Goal: Information Seeking & Learning: Understand process/instructions

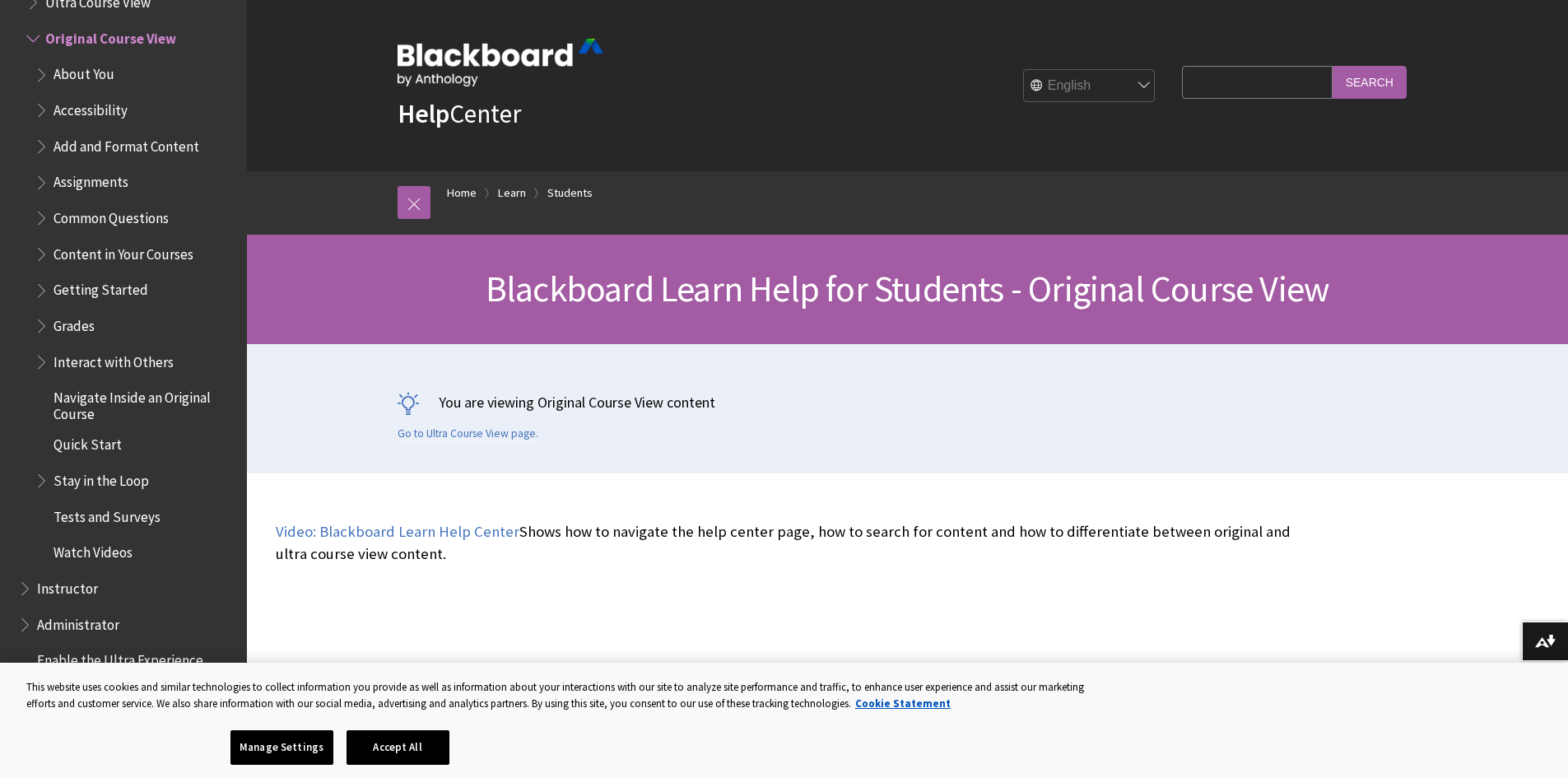
click at [1201, 87] on input "Search Query" at bounding box center [1256, 81] width 150 height 32
type input "recordings"
click at [1333, 66] on input "Search" at bounding box center [1369, 81] width 74 height 32
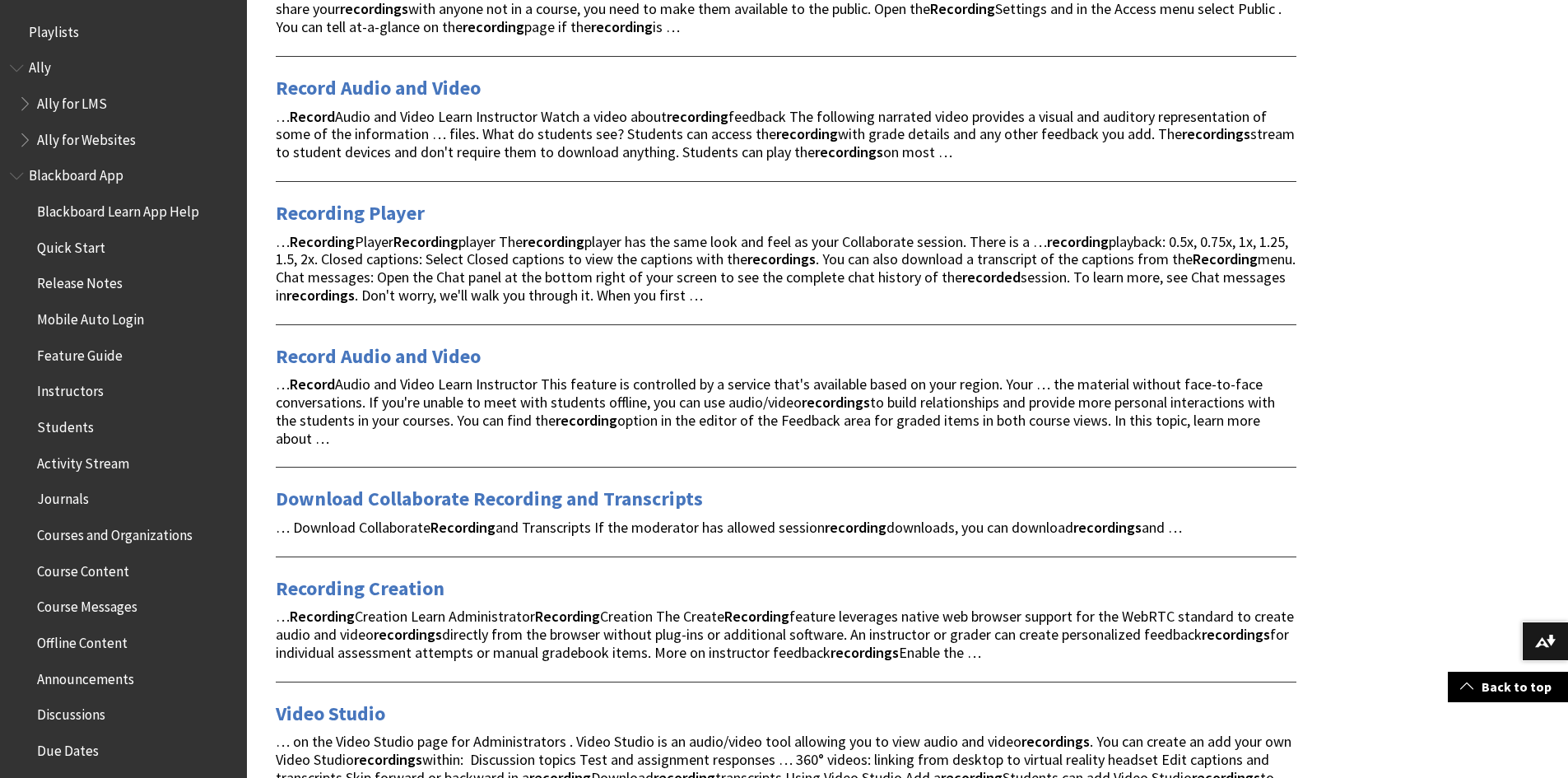
scroll to position [411, 0]
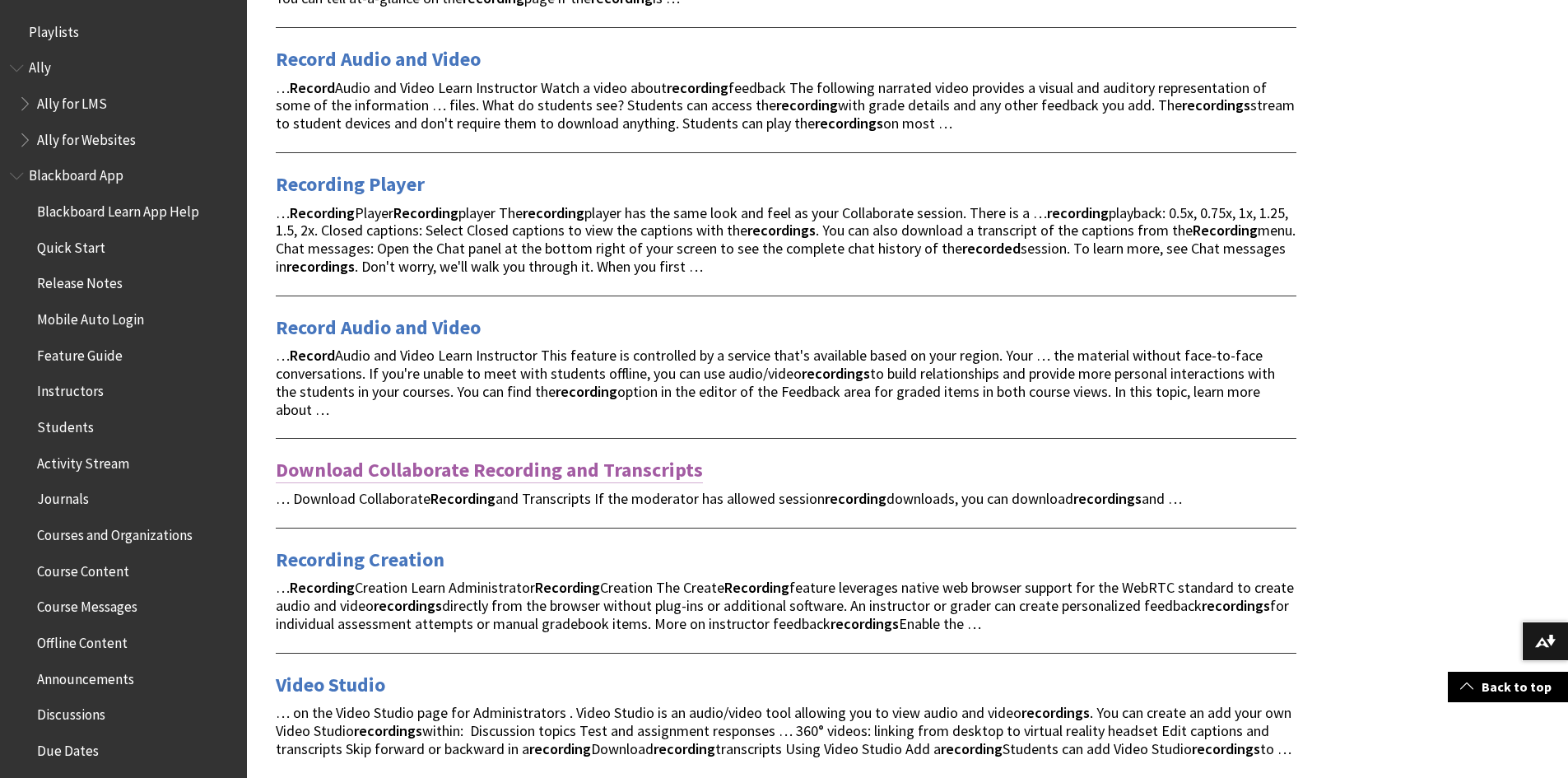
click at [602, 468] on link "Download Collaborate Recording and Transcripts" at bounding box center [490, 470] width 427 height 27
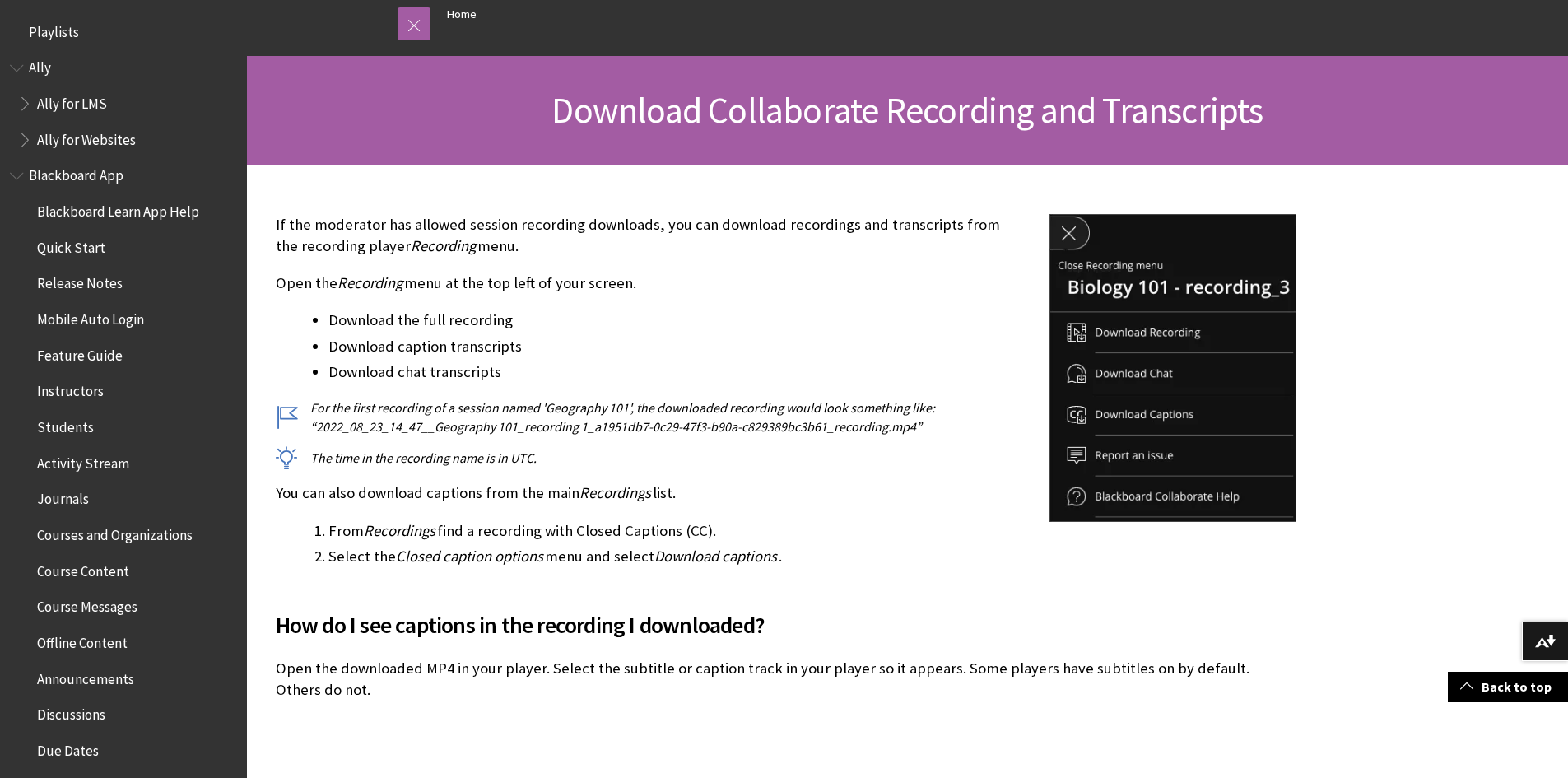
scroll to position [172, 0]
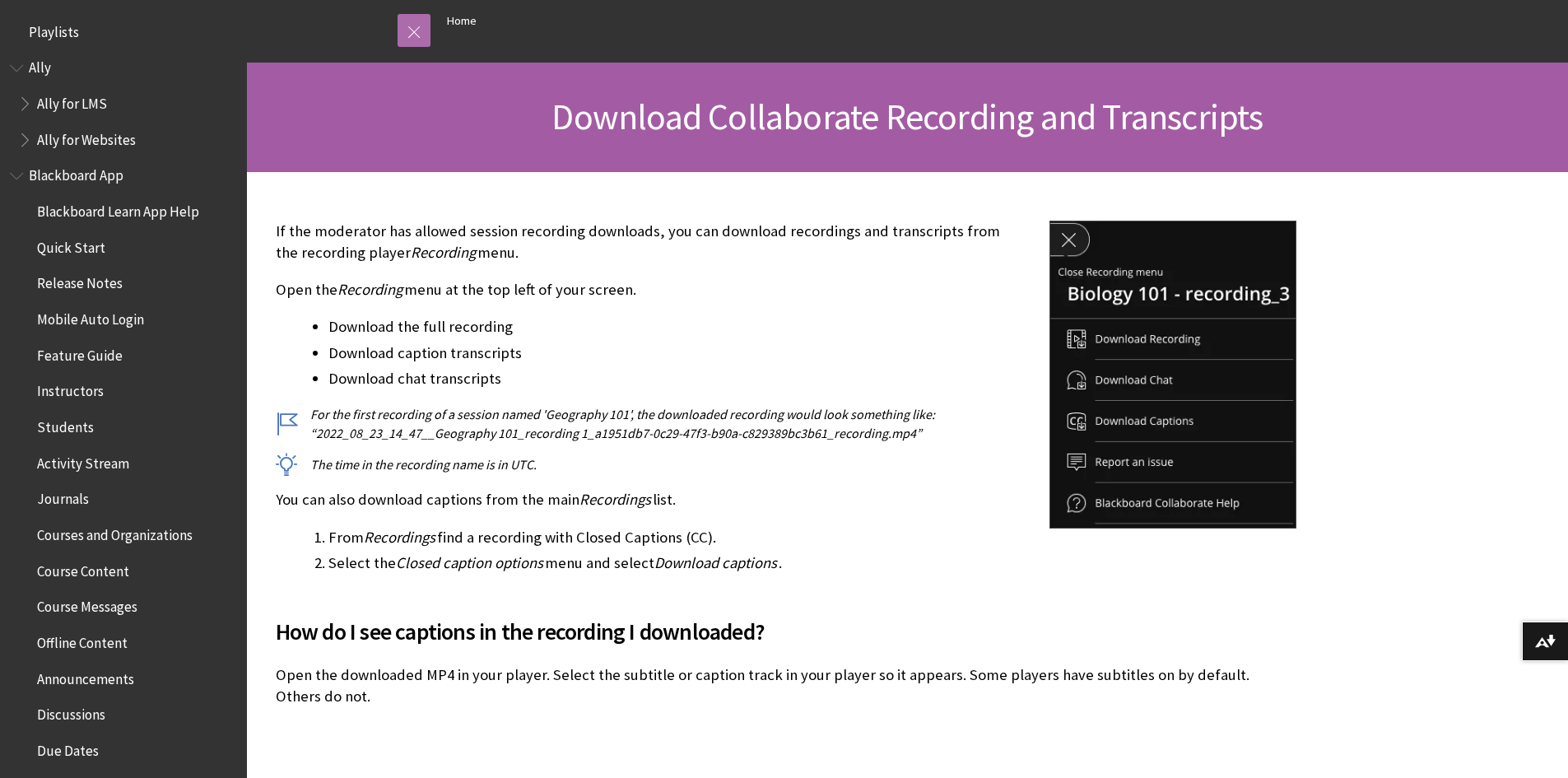
click at [424, 31] on link at bounding box center [413, 30] width 33 height 33
